Goal: Task Accomplishment & Management: Complete application form

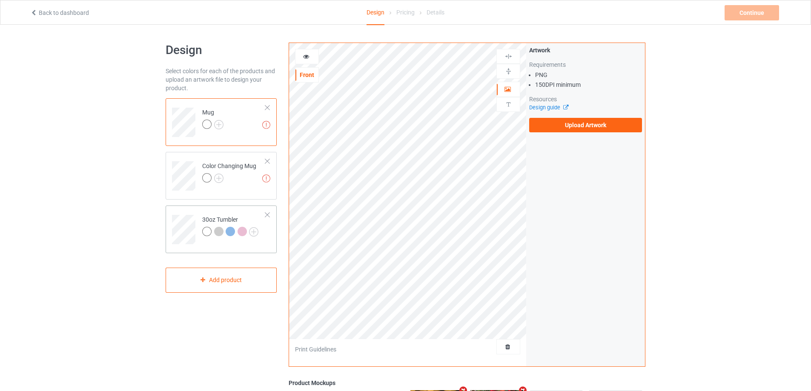
click at [223, 217] on div "30oz Tumbler" at bounding box center [230, 225] width 56 height 20
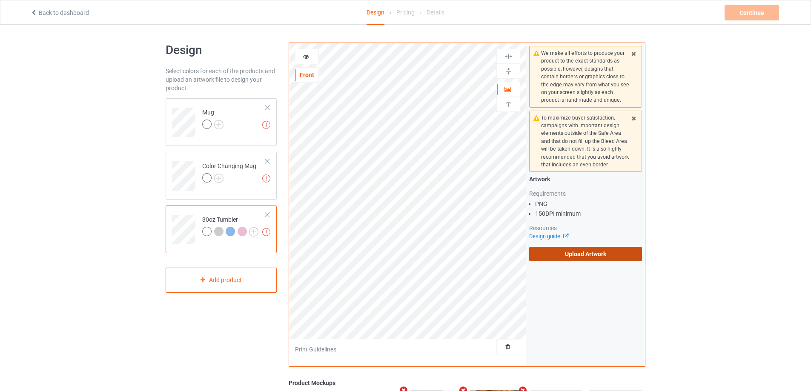
click at [567, 253] on label "Upload Artwork" at bounding box center [585, 254] width 113 height 14
click at [0, 0] on input "Upload Artwork" at bounding box center [0, 0] width 0 height 0
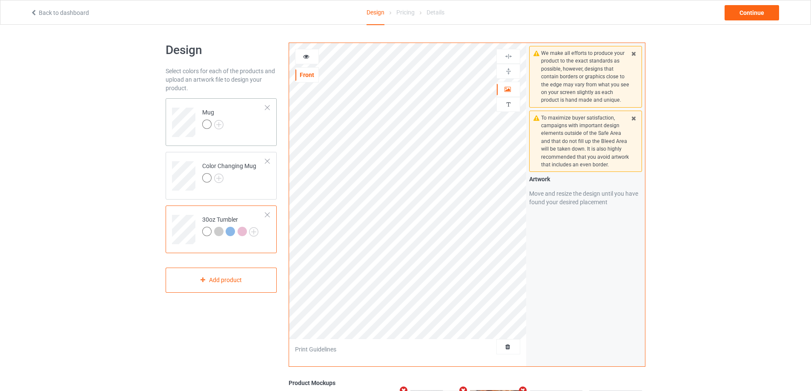
click at [255, 137] on td "Mug" at bounding box center [233, 119] width 73 height 35
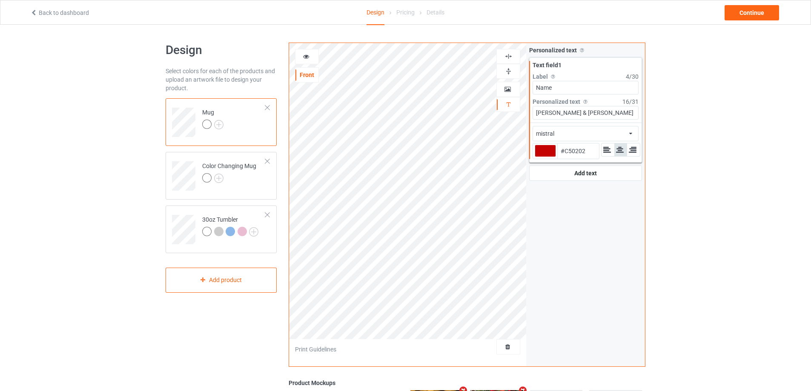
type input "#c50202"
click at [306, 56] on icon at bounding box center [306, 55] width 7 height 6
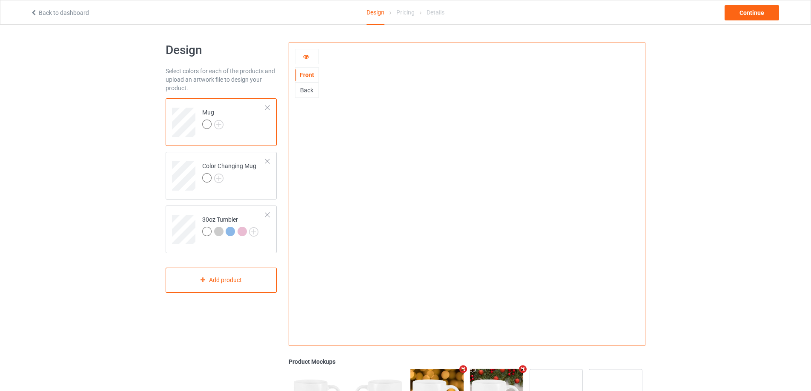
click at [305, 57] on icon at bounding box center [306, 55] width 7 height 6
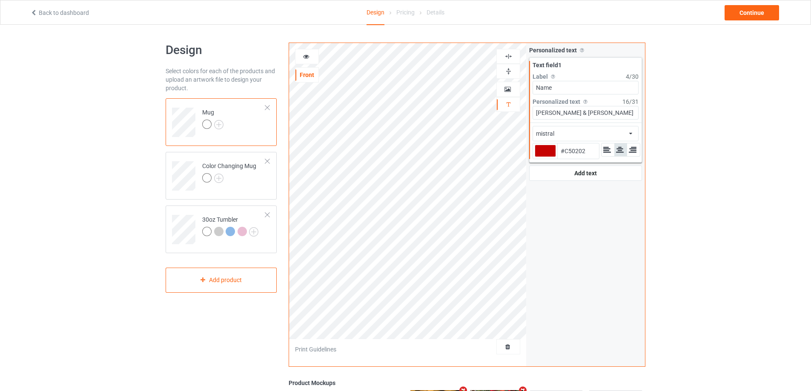
click at [630, 134] on icon at bounding box center [630, 131] width 3 height 5
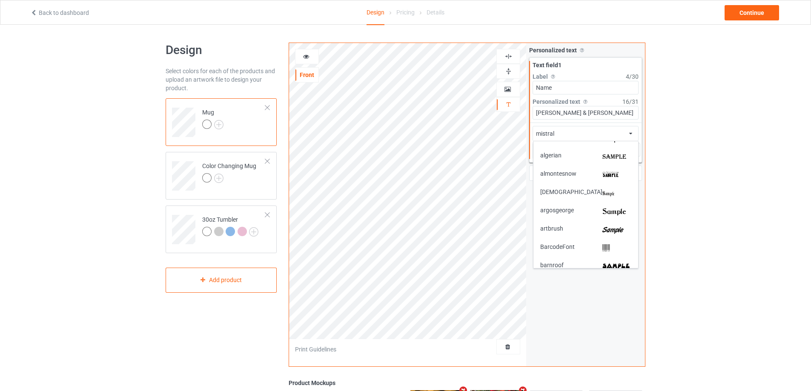
scroll to position [128, 0]
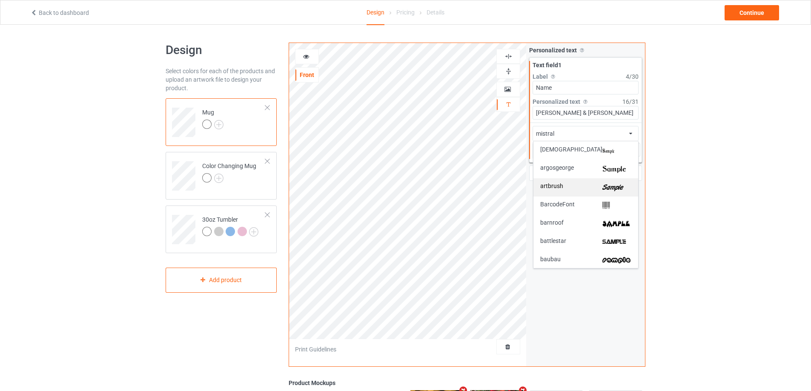
click at [617, 187] on img at bounding box center [616, 187] width 29 height 9
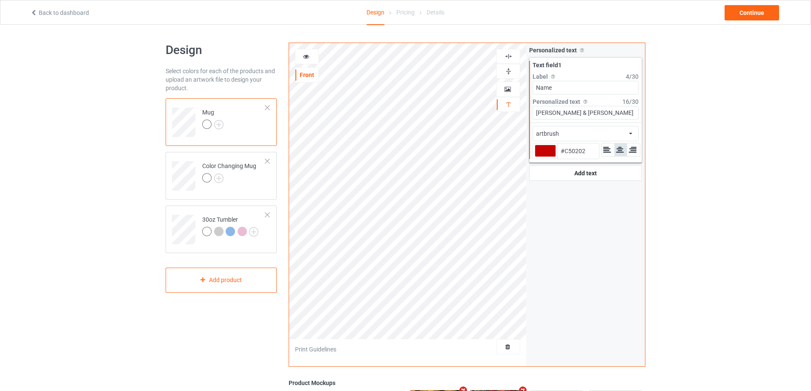
type input "#c50202"
click at [196, 215] on td at bounding box center [185, 226] width 26 height 35
type input "#c50202"
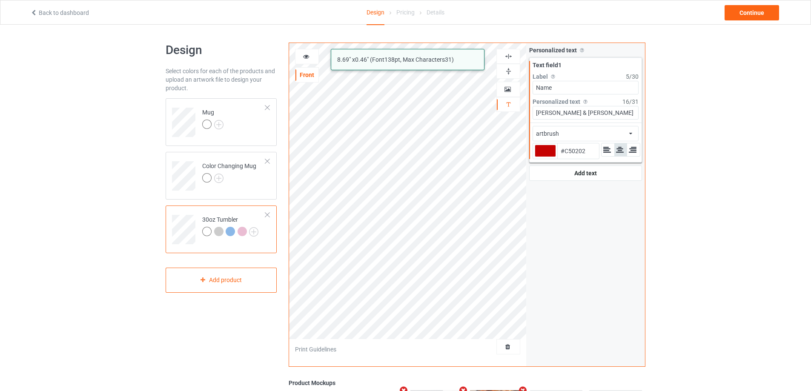
type input "#c50202"
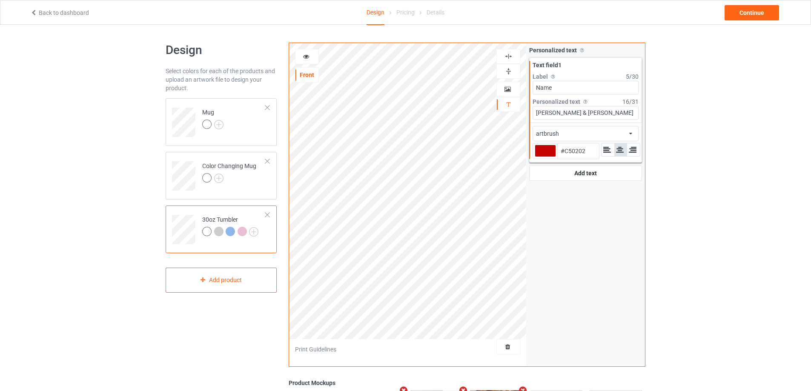
type input "#c50202"
click at [308, 57] on icon at bounding box center [306, 55] width 7 height 6
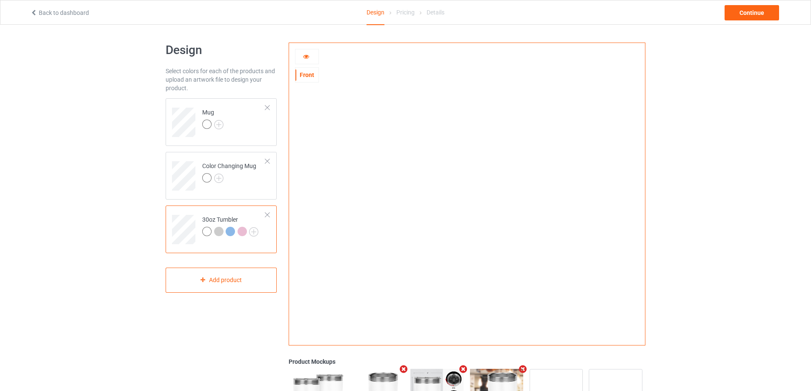
click at [306, 58] on icon at bounding box center [306, 55] width 7 height 6
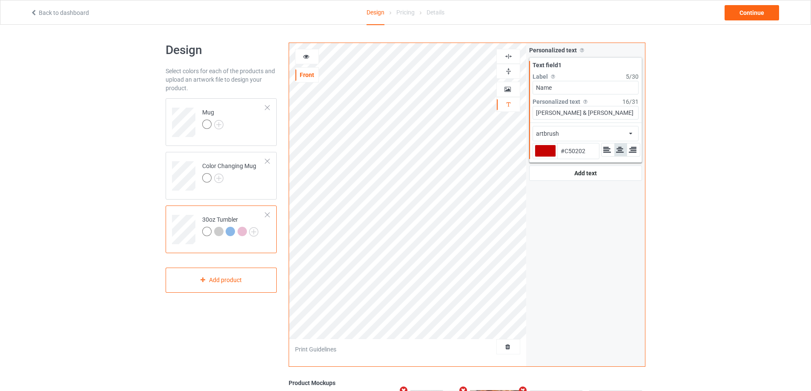
type input "#c50202"
click at [306, 52] on icon at bounding box center [306, 55] width 7 height 6
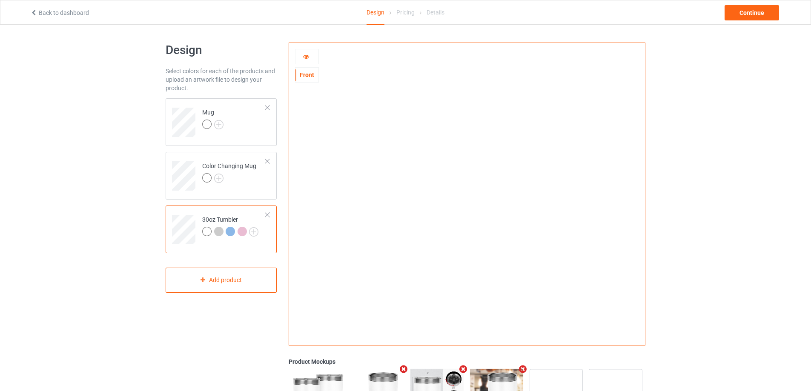
click at [307, 57] on icon at bounding box center [306, 55] width 7 height 6
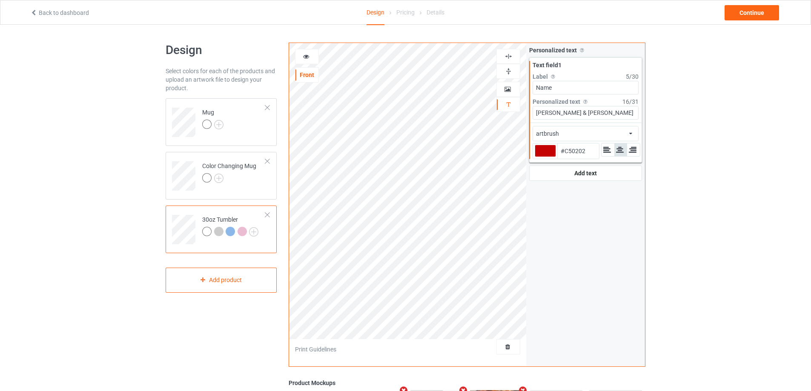
type input "#c50202"
click at [303, 55] on icon at bounding box center [306, 55] width 7 height 6
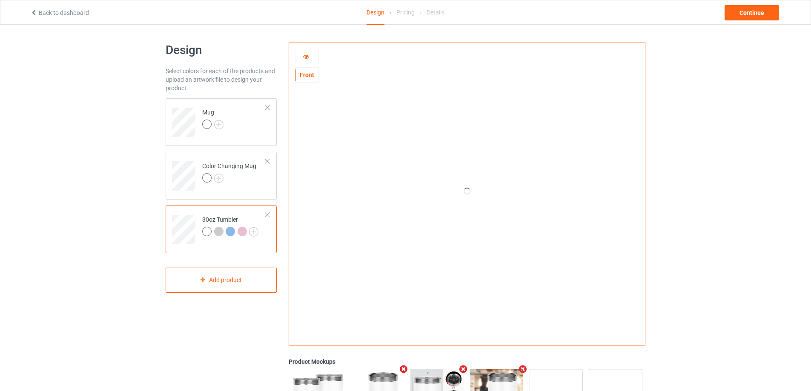
click at [303, 55] on icon at bounding box center [306, 55] width 7 height 6
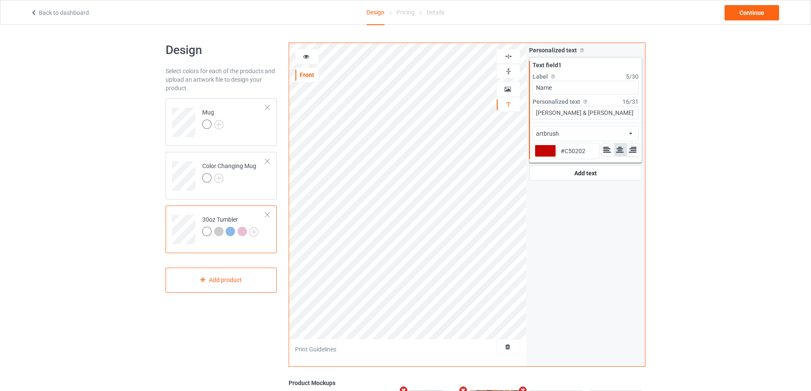
click at [303, 55] on icon at bounding box center [306, 55] width 7 height 6
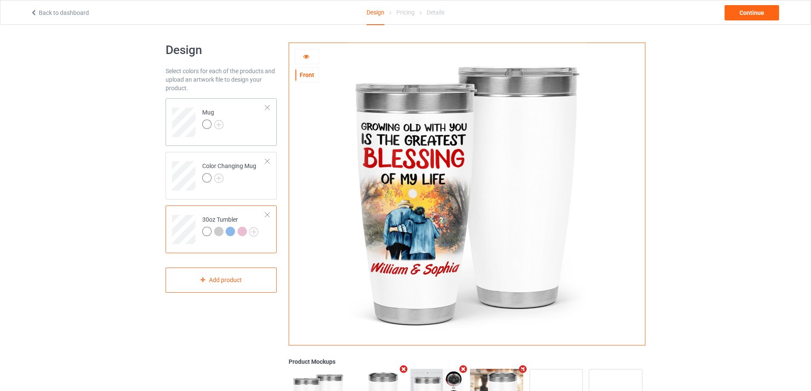
click at [270, 130] on td "Mug" at bounding box center [233, 119] width 73 height 35
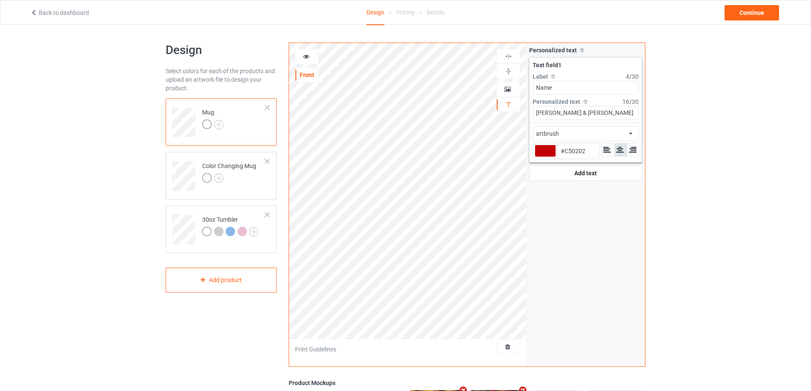
type input "#c50202"
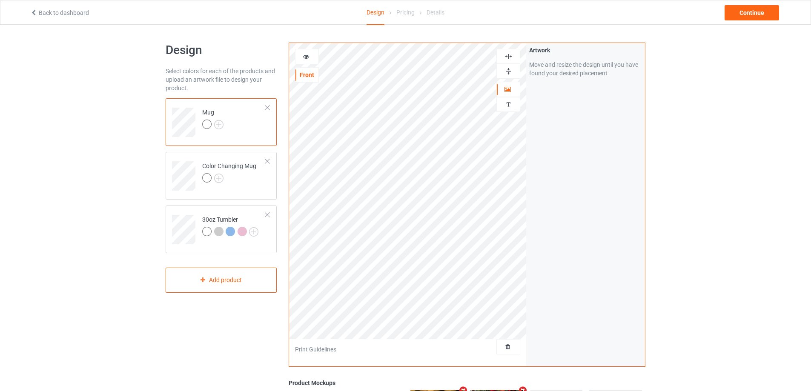
click at [312, 55] on div at bounding box center [306, 56] width 23 height 9
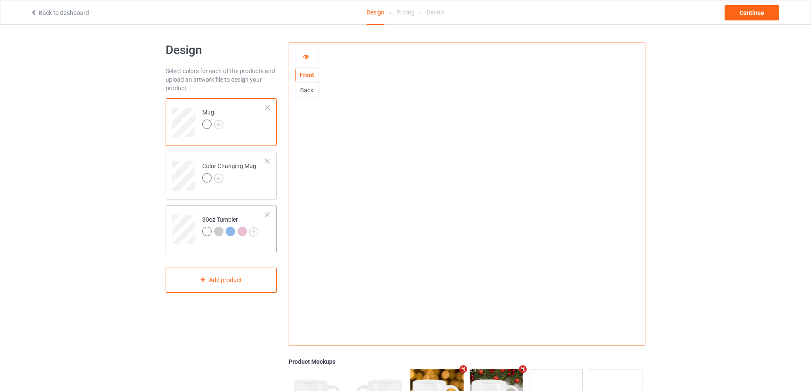
click at [227, 214] on td "30oz Tumbler" at bounding box center [233, 226] width 73 height 35
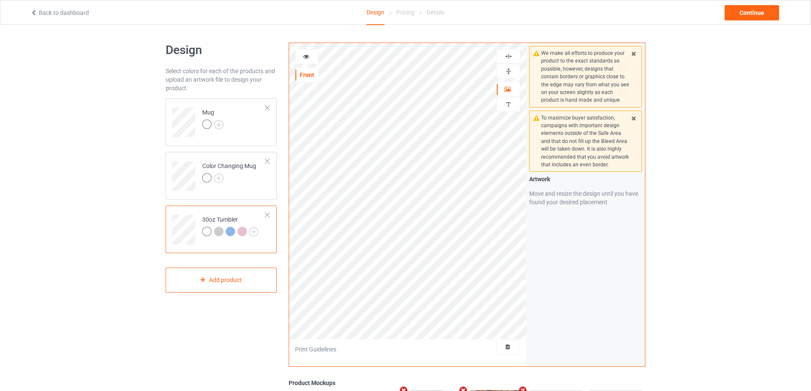
click at [306, 53] on icon at bounding box center [306, 55] width 7 height 6
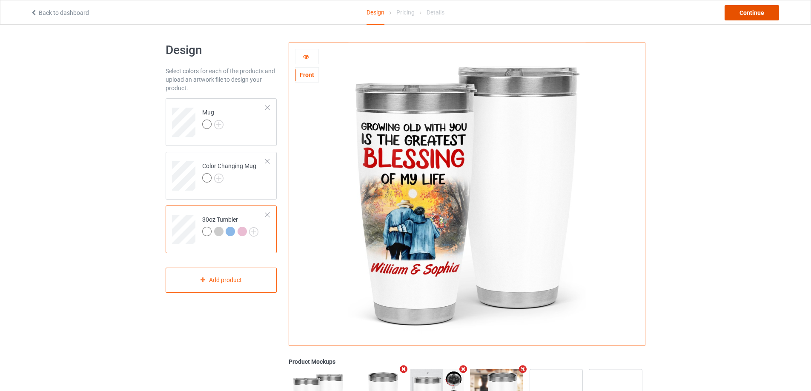
click at [758, 14] on div "Continue" at bounding box center [751, 12] width 54 height 15
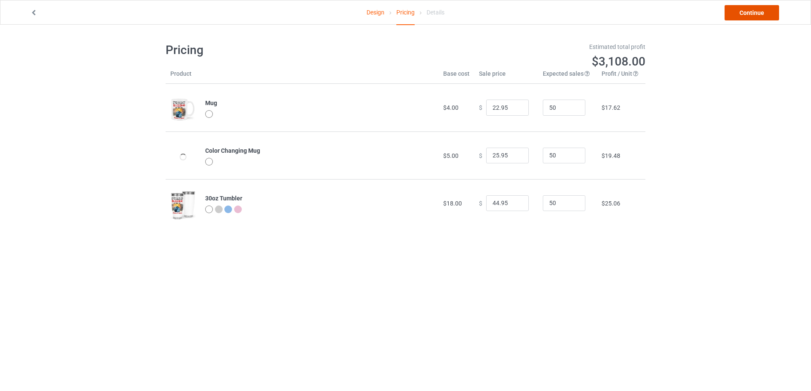
click at [758, 14] on link "Continue" at bounding box center [751, 12] width 54 height 15
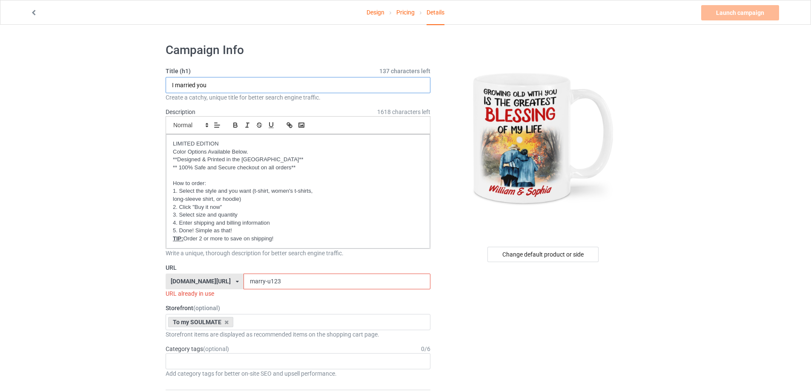
drag, startPoint x: 227, startPoint y: 85, endPoint x: 136, endPoint y: 74, distance: 92.2
type input "Growing old with you"
drag, startPoint x: 295, startPoint y: 282, endPoint x: 193, endPoint y: 283, distance: 102.1
click at [193, 283] on div "[DOMAIN_NAME][URL] [DOMAIN_NAME][URL] [DOMAIN_NAME][URL] [DOMAIN_NAME][URL] [DO…" at bounding box center [298, 282] width 265 height 16
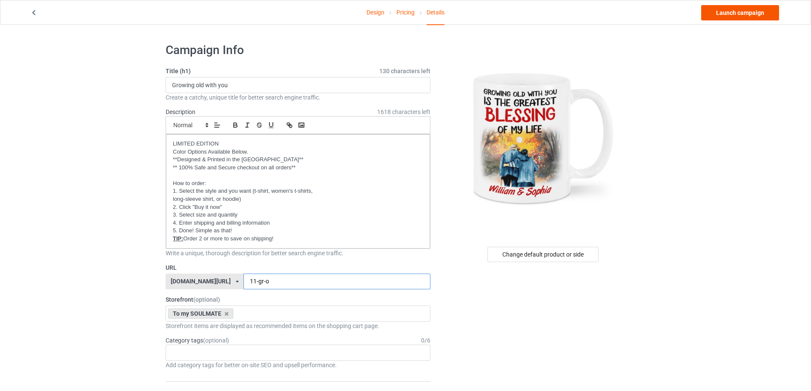
type input "11-gr-o"
click at [729, 13] on link "Launch campaign" at bounding box center [740, 12] width 78 height 15
